Goal: Find specific page/section: Find specific page/section

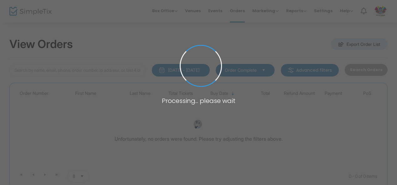
type input "H-1068E59A-F"
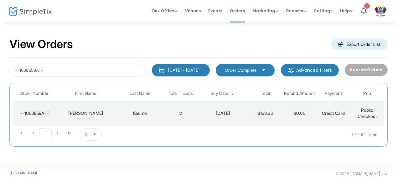
click at [232, 9] on span "Orders" at bounding box center [237, 11] width 15 height 16
click at [215, 10] on span "Events" at bounding box center [215, 11] width 14 height 16
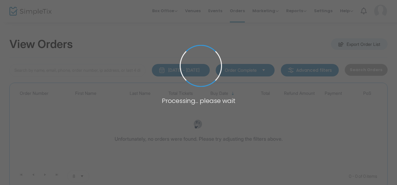
type input "H-1068E59A-F"
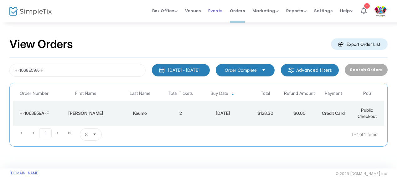
click at [217, 11] on span "Events" at bounding box center [215, 11] width 14 height 16
